Goal: Information Seeking & Learning: Learn about a topic

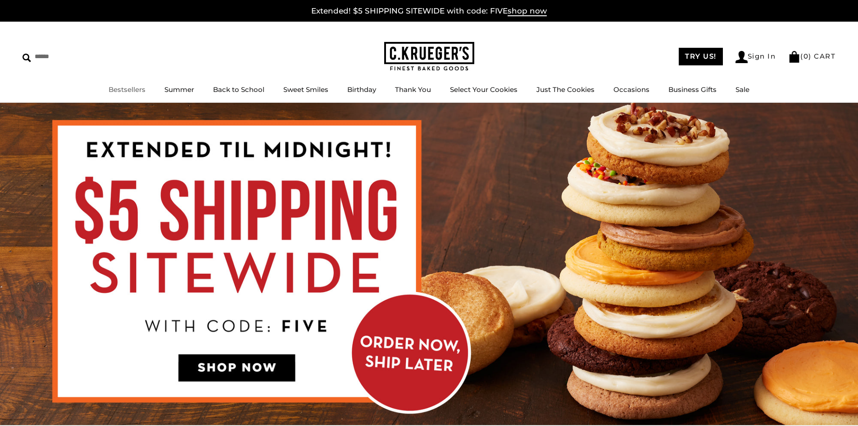
click at [145, 94] on link "Bestsellers" at bounding box center [127, 89] width 37 height 9
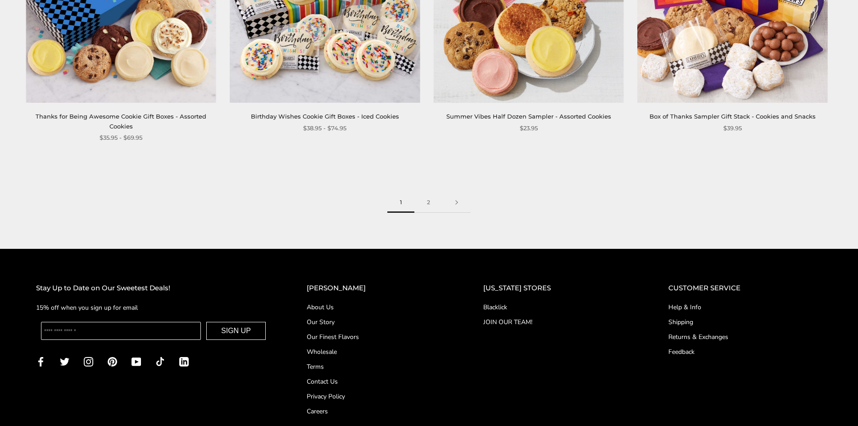
scroll to position [1531, 0]
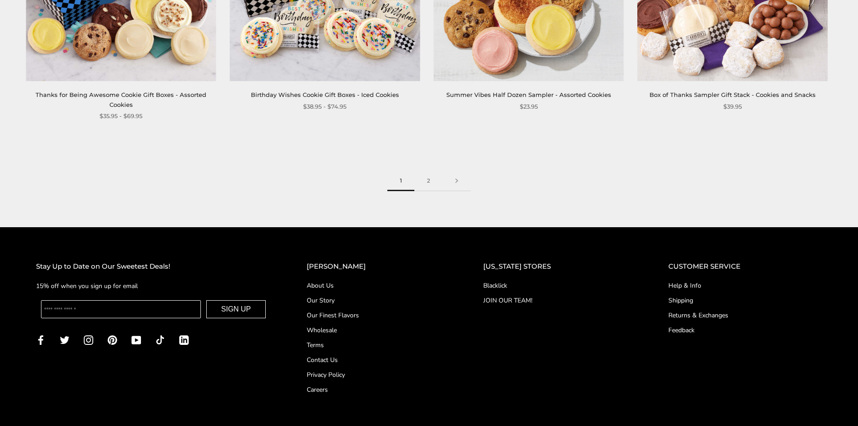
click at [343, 284] on link "About Us" at bounding box center [377, 285] width 141 height 9
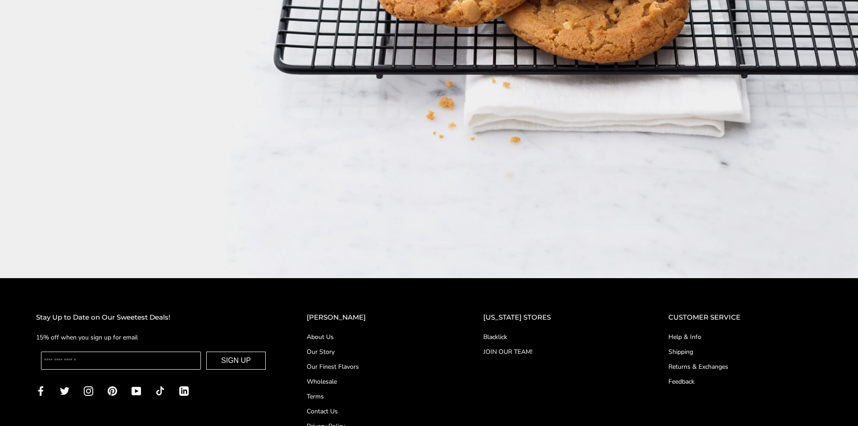
scroll to position [1624, 0]
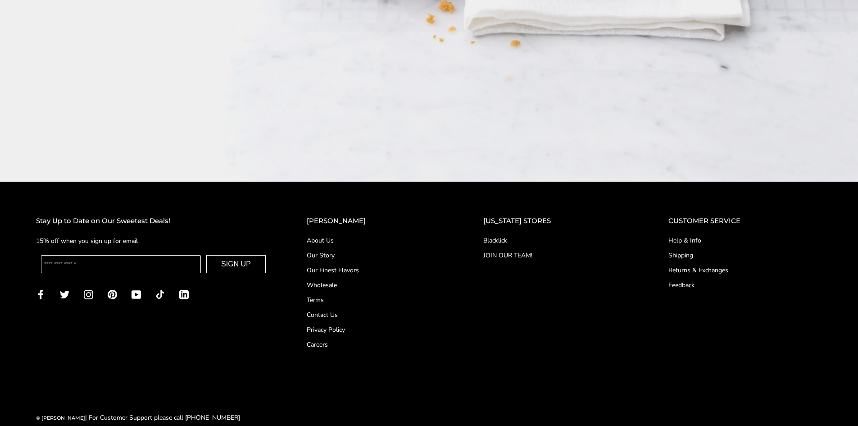
click at [338, 250] on link "Our Story" at bounding box center [377, 254] width 141 height 9
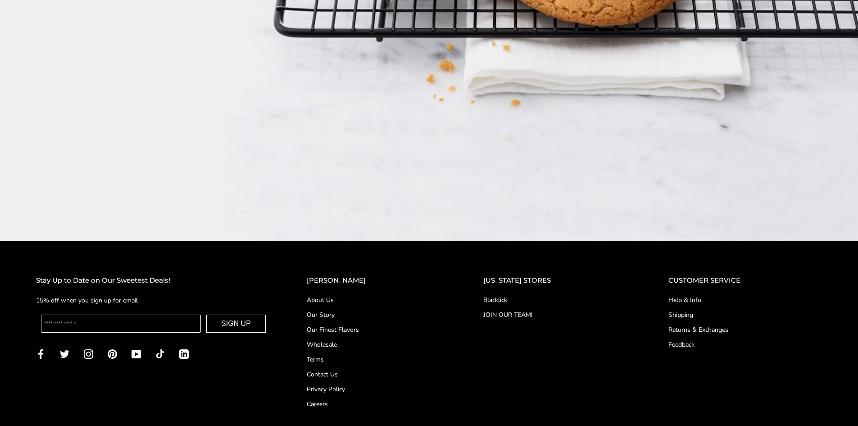
scroll to position [1624, 0]
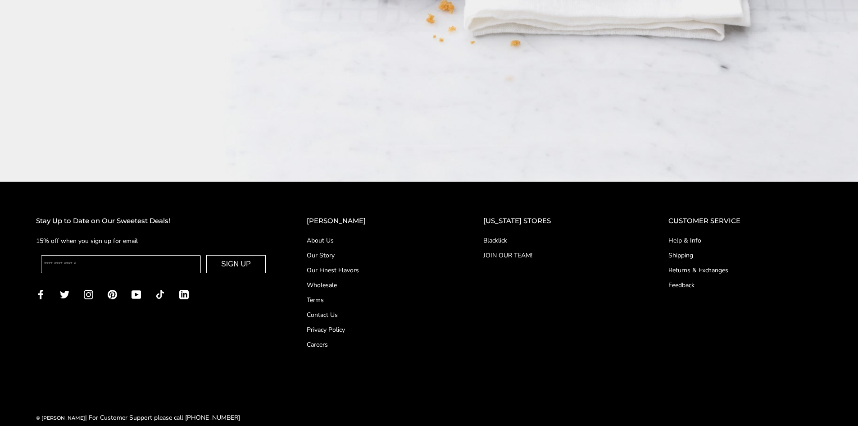
click at [518, 236] on link "Blacklick" at bounding box center [557, 240] width 149 height 9
